Goal: Task Accomplishment & Management: Manage account settings

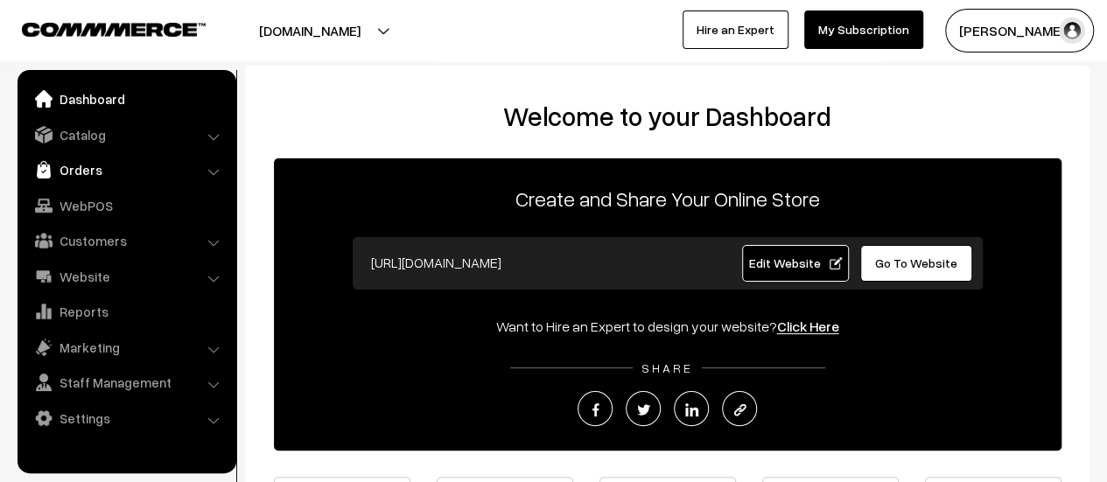
click at [73, 160] on link "Orders" at bounding box center [126, 170] width 208 height 32
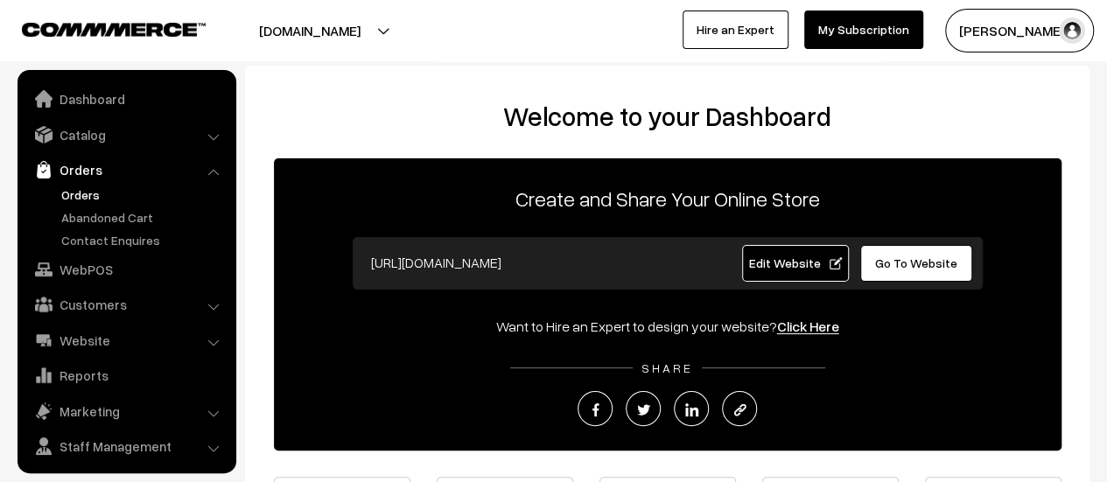
click at [69, 195] on link "Orders" at bounding box center [143, 195] width 173 height 18
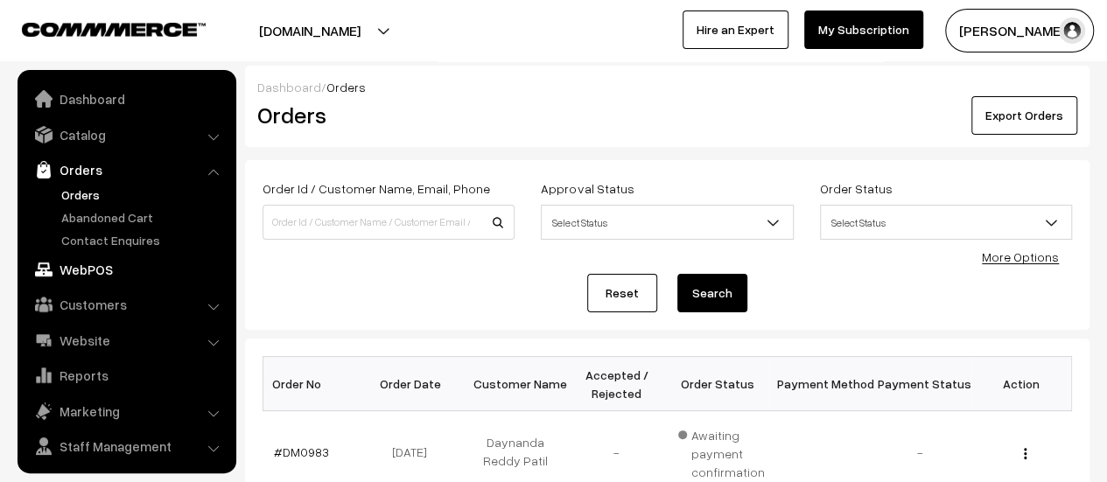
scroll to position [40, 0]
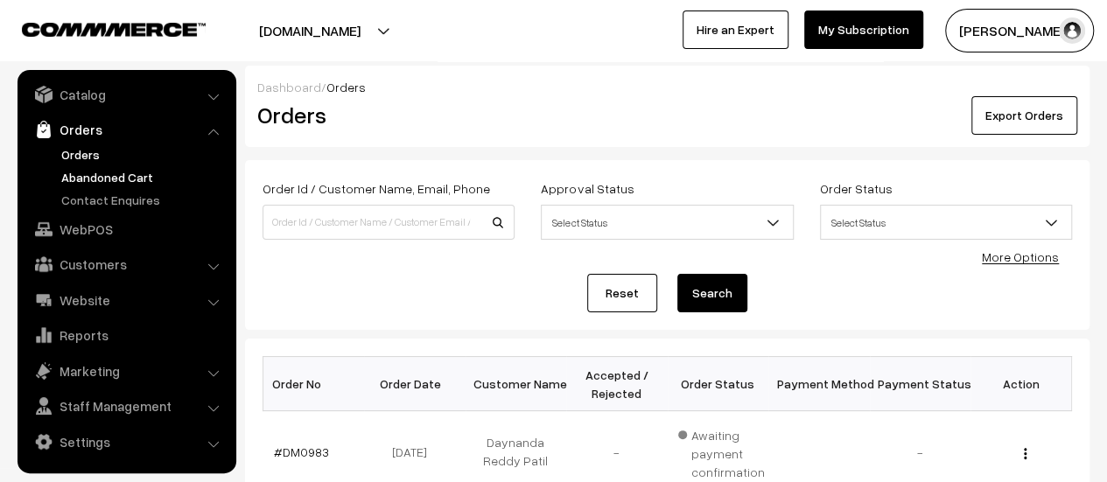
click at [90, 171] on link "Abandoned Cart" at bounding box center [143, 177] width 173 height 18
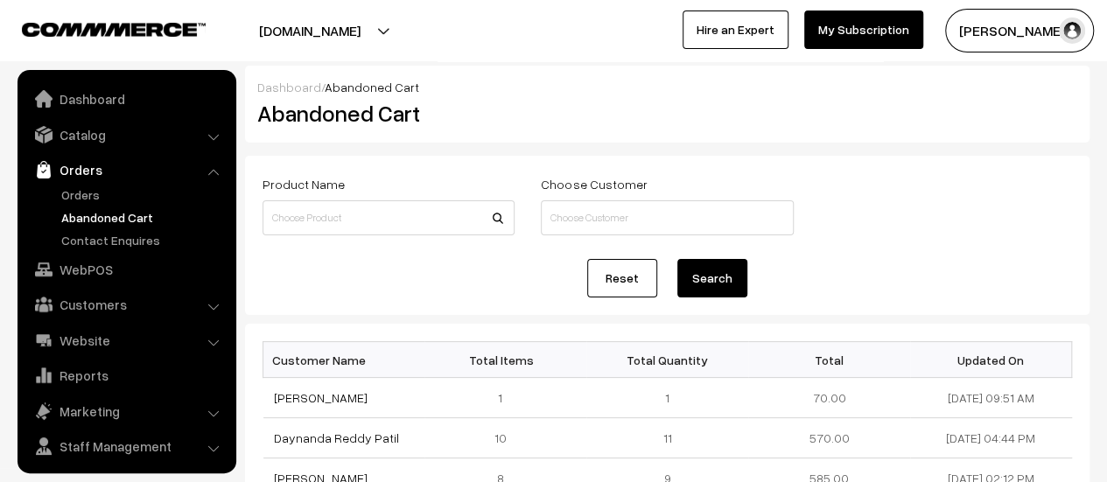
scroll to position [40, 0]
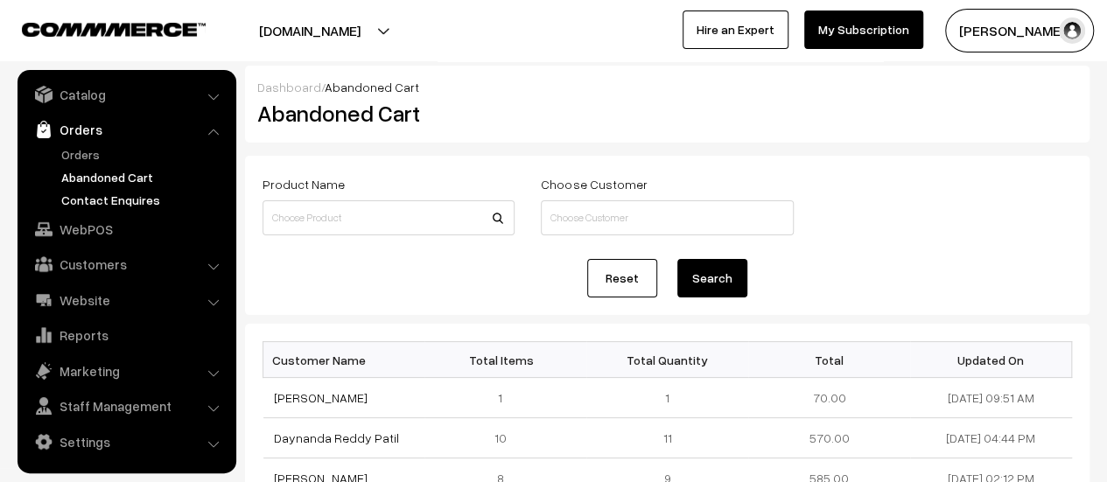
click at [113, 194] on link "Contact Enquires" at bounding box center [143, 200] width 173 height 18
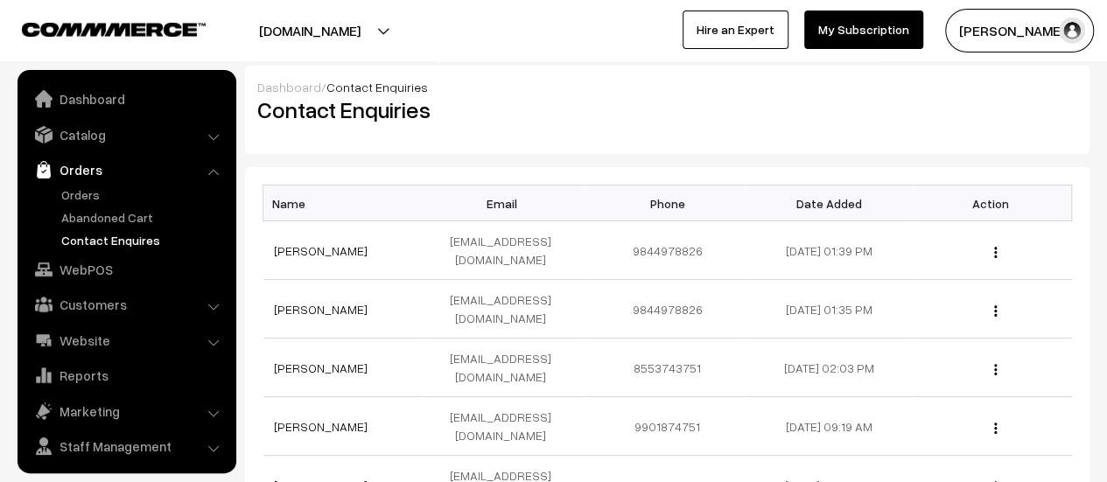
scroll to position [40, 0]
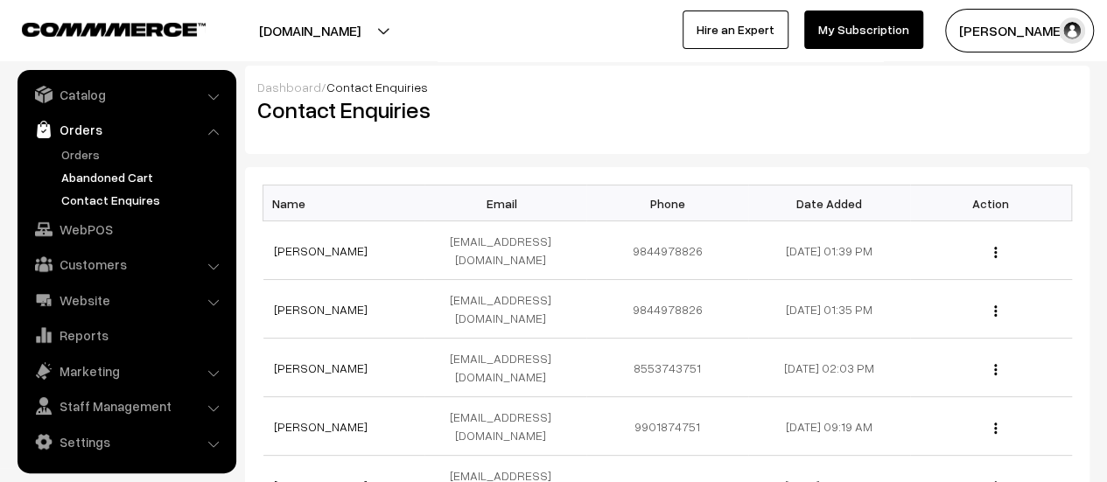
click at [107, 171] on link "Abandoned Cart" at bounding box center [143, 177] width 173 height 18
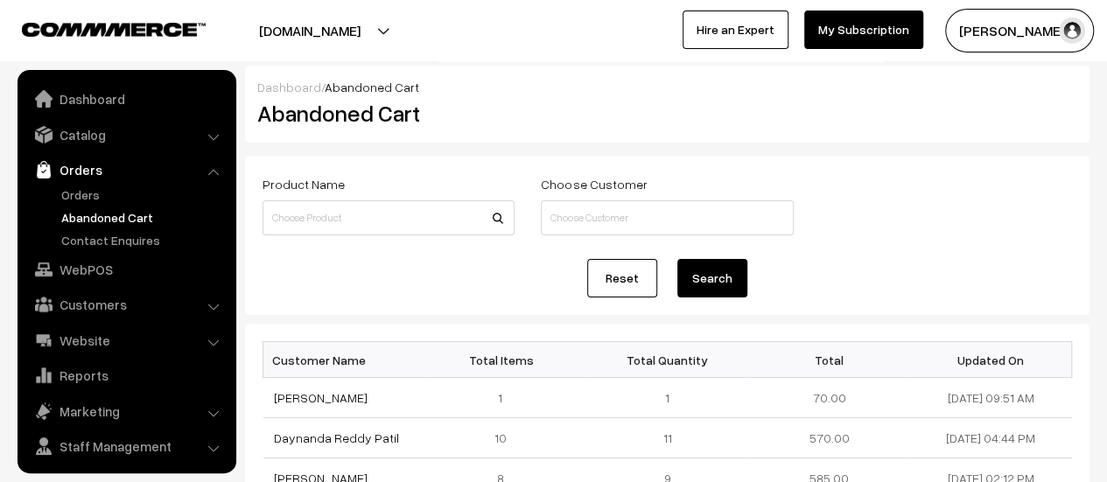
scroll to position [40, 0]
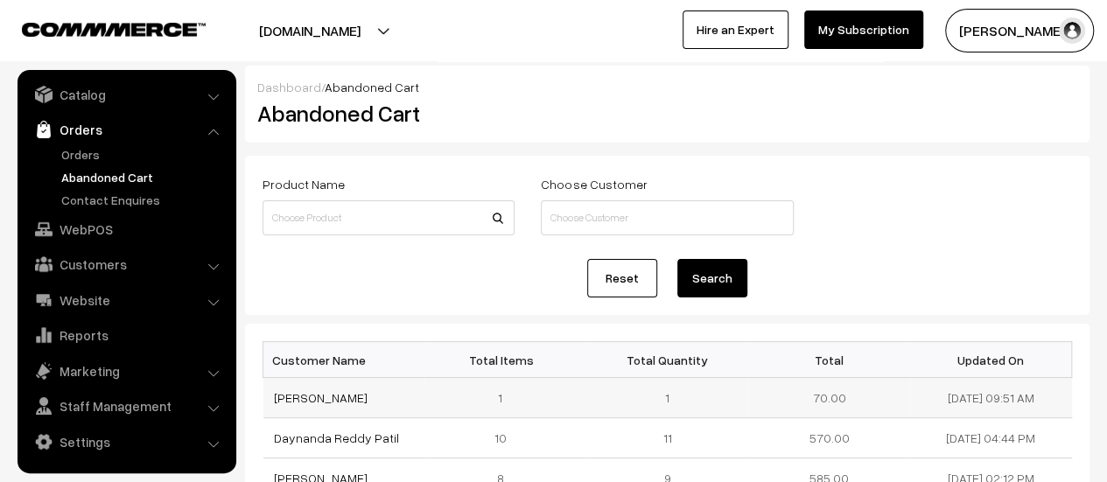
drag, startPoint x: 361, startPoint y: 398, endPoint x: 271, endPoint y: 395, distance: 89.4
click at [271, 395] on td "Shrivithal Sondur" at bounding box center [344, 398] width 162 height 40
copy link "Shrivithal Sondur"
click at [327, 396] on link "Shrivithal Sondur" at bounding box center [321, 397] width 94 height 15
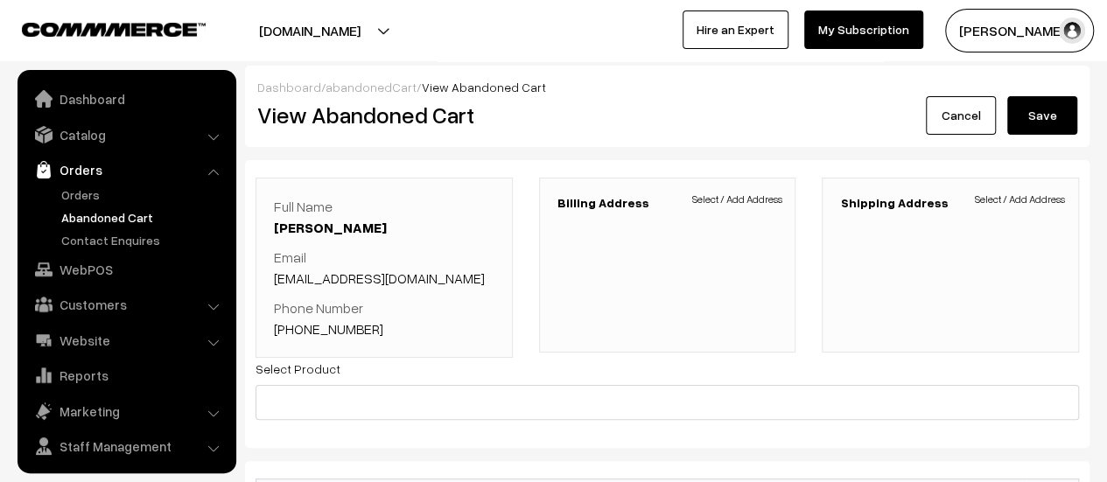
scroll to position [40, 0]
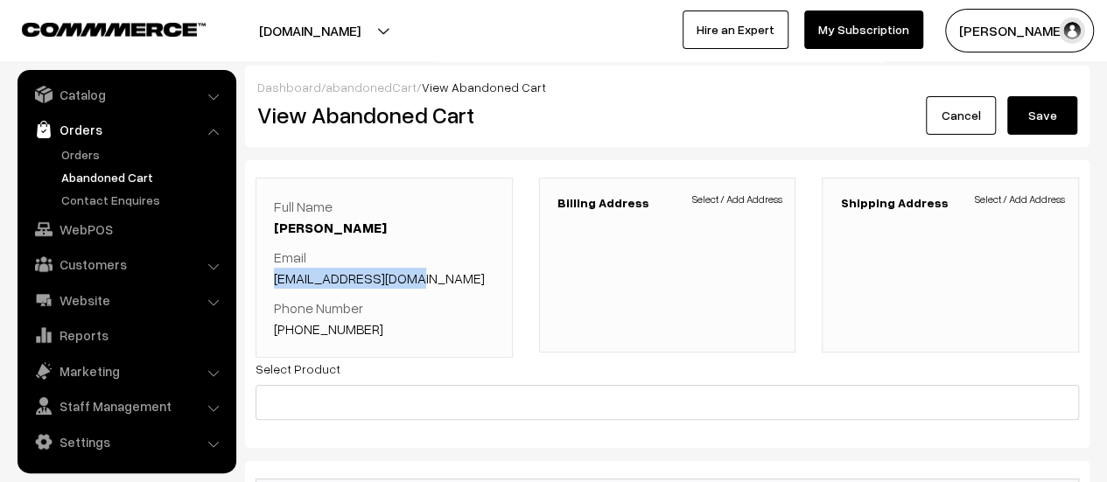
drag, startPoint x: 404, startPoint y: 281, endPoint x: 273, endPoint y: 274, distance: 131.5
click at [274, 274] on p "Email Shrivithal@gmail.com" at bounding box center [384, 268] width 221 height 42
copy link "Shrivithal@gmail.com"
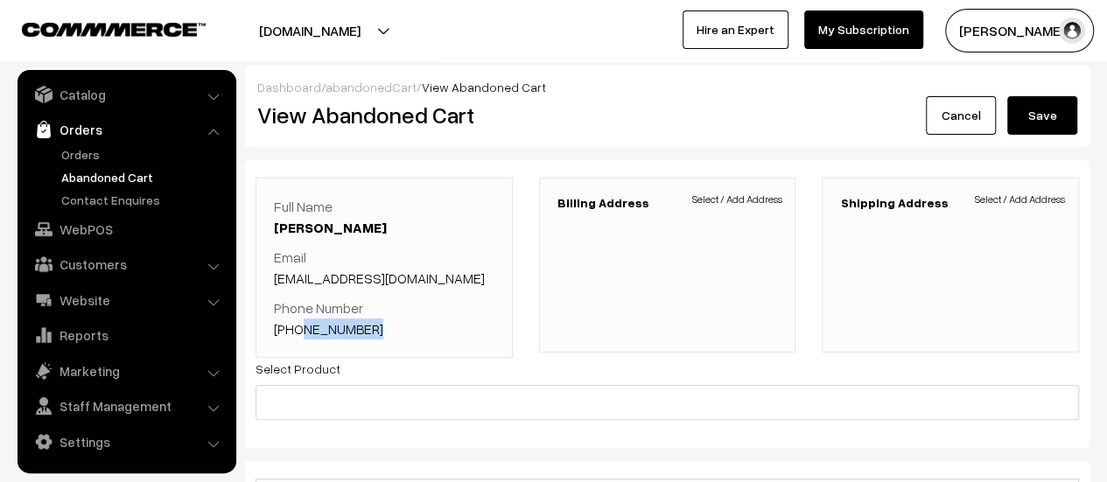
drag, startPoint x: 371, startPoint y: 327, endPoint x: 296, endPoint y: 327, distance: 75.3
click at [296, 327] on p "Phone Number +91 9482241403" at bounding box center [384, 319] width 221 height 42
copy link "9482241403"
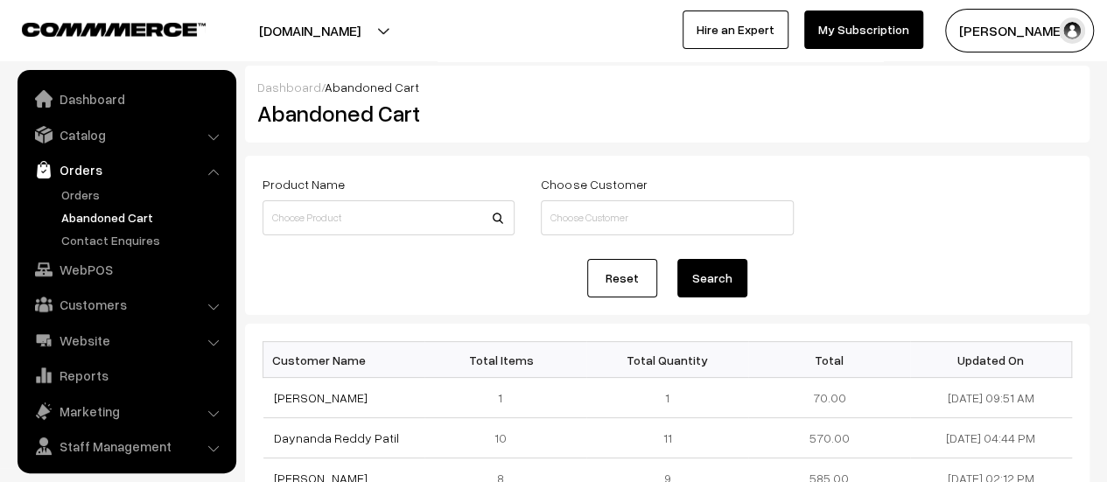
scroll to position [40, 0]
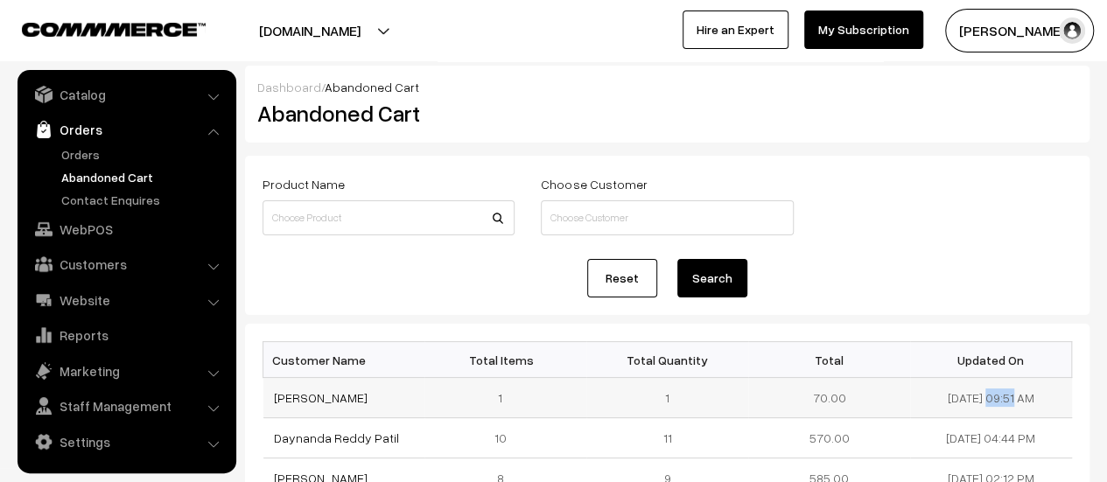
drag, startPoint x: 998, startPoint y: 397, endPoint x: 936, endPoint y: 395, distance: 62.2
click at [936, 395] on td "[DATE] 09:51 AM" at bounding box center [991, 398] width 162 height 40
copy td "[DATE]"
click at [123, 192] on link "Contact Enquires" at bounding box center [143, 200] width 173 height 18
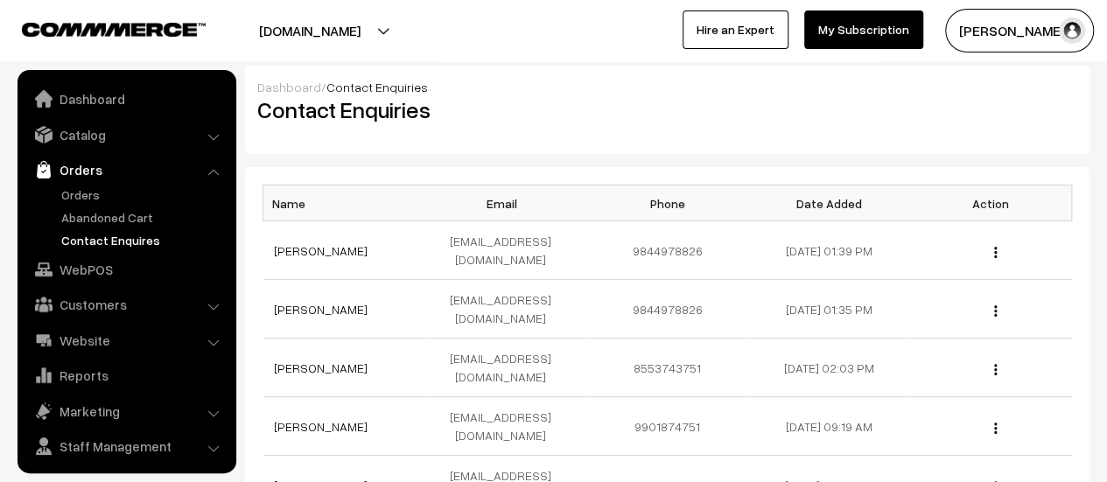
scroll to position [40, 0]
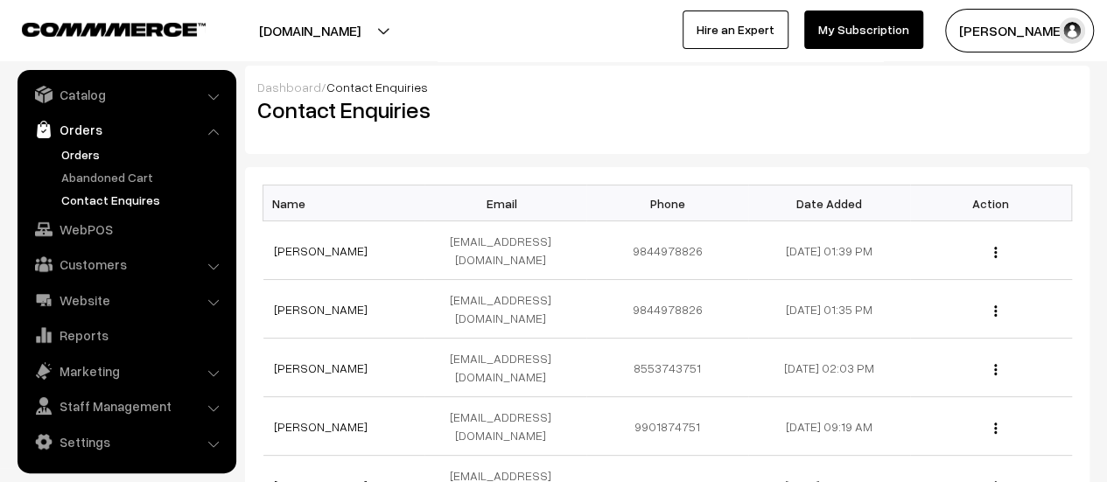
click at [67, 155] on link "Orders" at bounding box center [143, 154] width 173 height 18
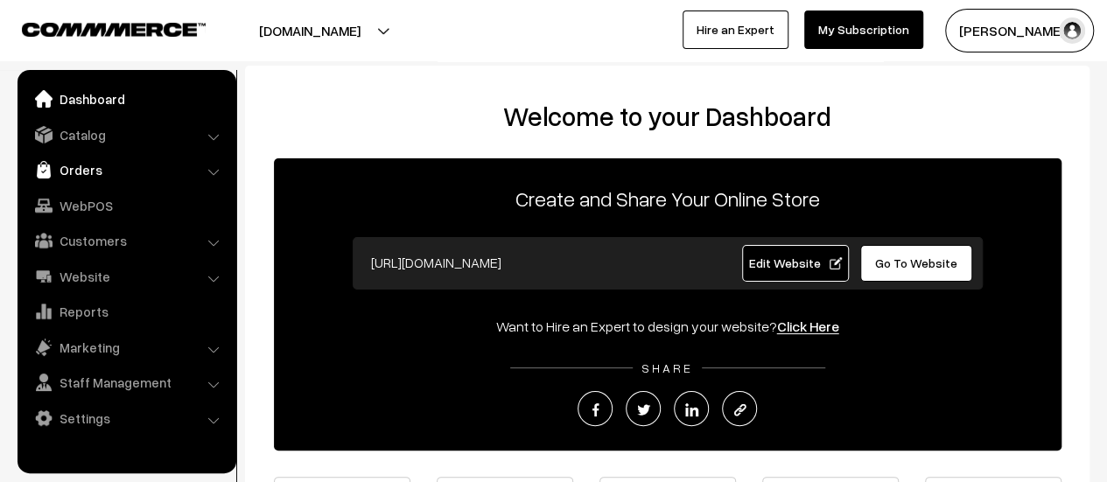
click at [71, 171] on link "Orders" at bounding box center [126, 170] width 208 height 32
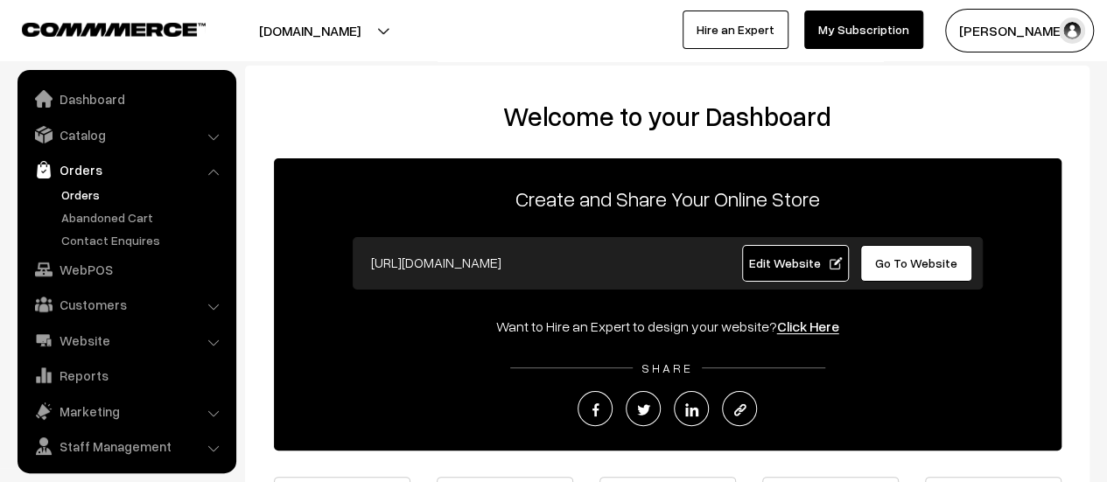
click at [88, 192] on link "Orders" at bounding box center [143, 195] width 173 height 18
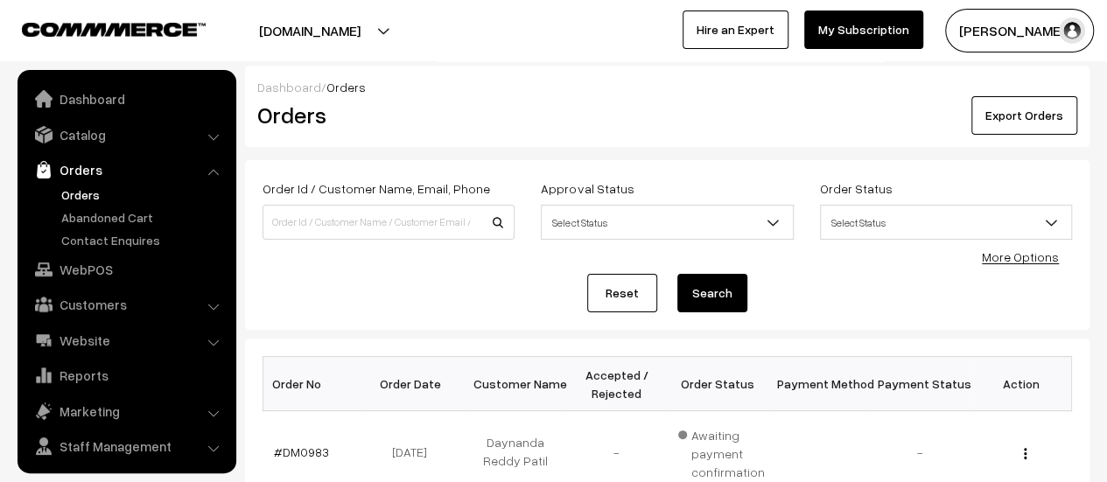
scroll to position [40, 0]
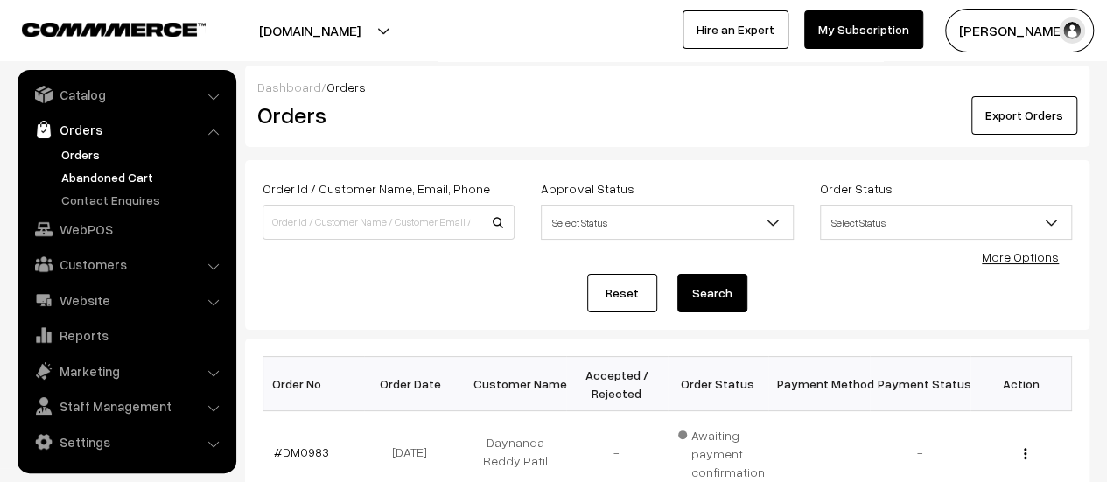
click at [87, 179] on link "Abandoned Cart" at bounding box center [143, 177] width 173 height 18
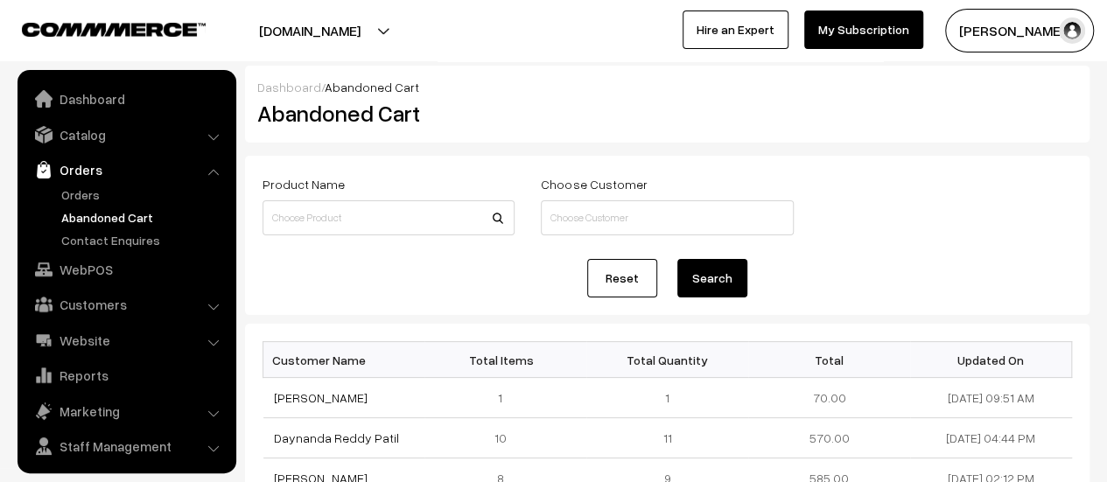
scroll to position [40, 0]
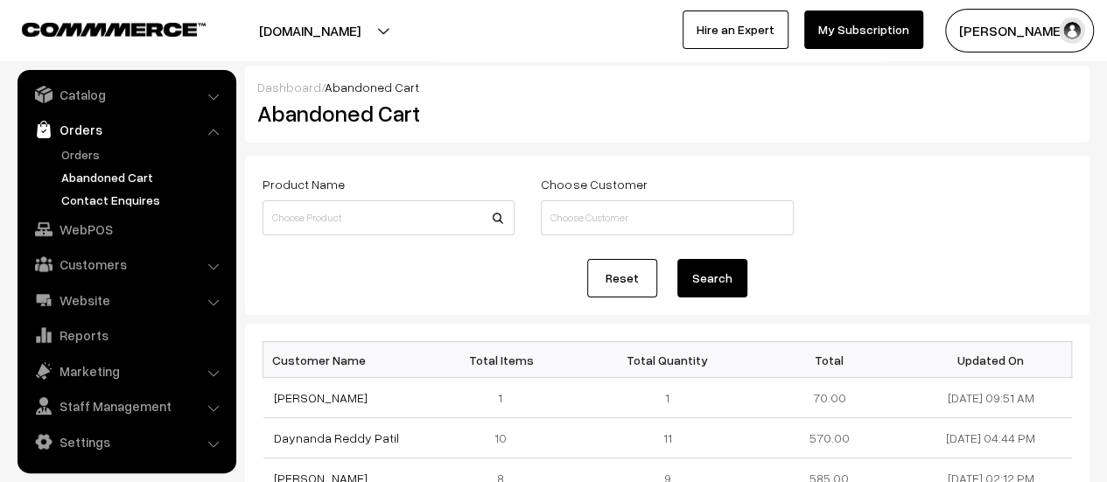
click at [102, 197] on link "Contact Enquires" at bounding box center [143, 200] width 173 height 18
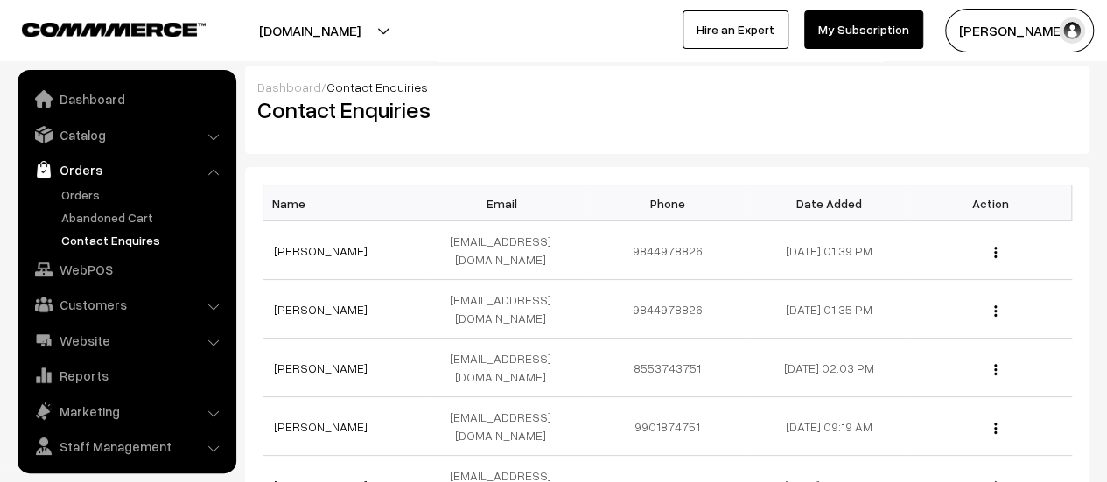
scroll to position [40, 0]
